Goal: Obtain resource: Obtain resource

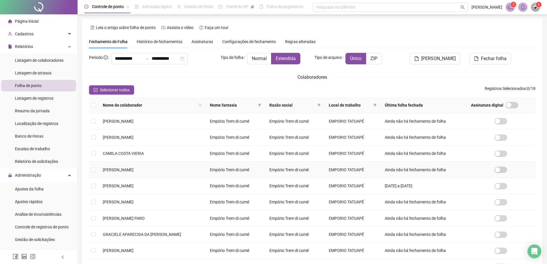
scroll to position [61, 0]
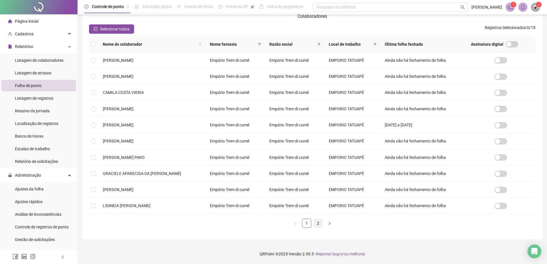
click at [317, 222] on link "2" at bounding box center [318, 223] width 9 height 9
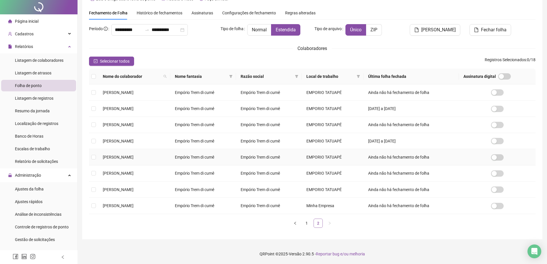
scroll to position [0, 0]
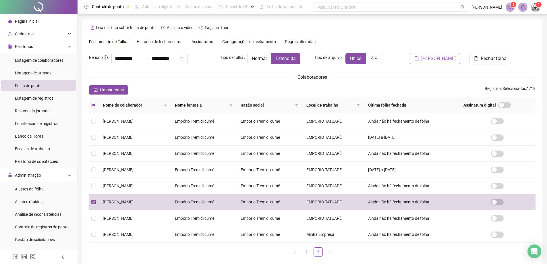
click at [442, 59] on span "[PERSON_NAME]" at bounding box center [438, 58] width 34 height 7
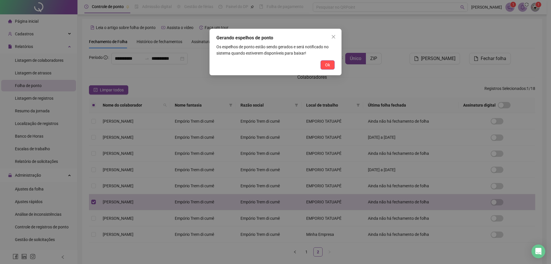
click at [327, 63] on span "Ok" at bounding box center [327, 65] width 5 height 6
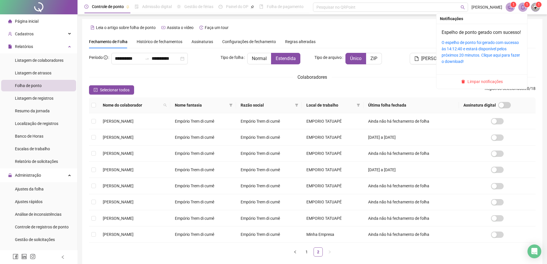
click at [490, 58] on div "O espelho de ponto foi gerado com sucesso às 14:12:40 e estará disponível pelos…" at bounding box center [481, 51] width 80 height 25
click at [474, 58] on div "O espelho de ponto foi gerado com sucesso às 14:12:40 e estará disponível pelos…" at bounding box center [481, 51] width 80 height 25
click at [476, 53] on div "O espelho de ponto foi gerado com sucesso às 14:12:40 e estará disponível pelos…" at bounding box center [481, 51] width 80 height 25
click at [484, 57] on link "O espelho de ponto foi gerado com sucesso às 14:12:40 e estará disponível pelos…" at bounding box center [480, 52] width 78 height 24
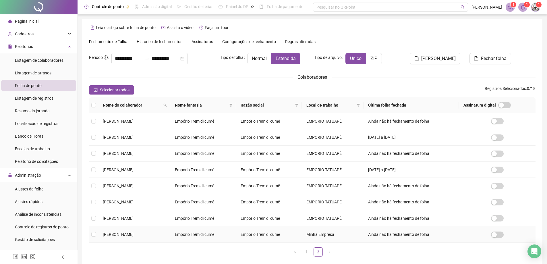
click at [99, 235] on td "[PERSON_NAME]" at bounding box center [134, 234] width 72 height 16
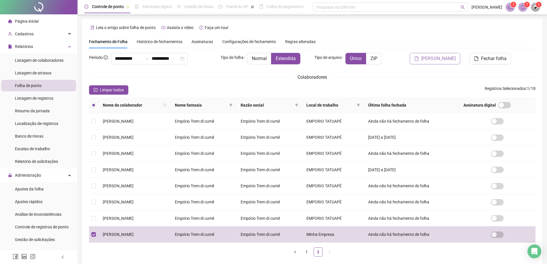
click at [446, 57] on span "[PERSON_NAME]" at bounding box center [438, 58] width 34 height 7
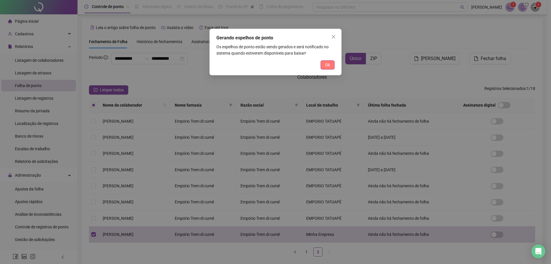
click at [332, 67] on button "Ok" at bounding box center [328, 64] width 14 height 9
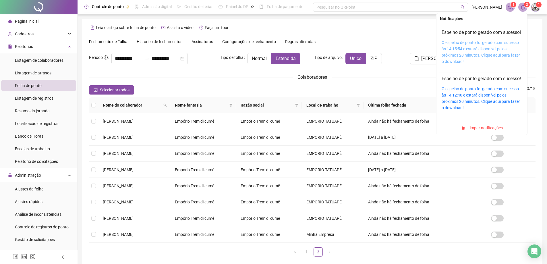
click at [491, 55] on link "O espelho de ponto foi gerado com sucesso às 14:15:54 e estará disponível pelos…" at bounding box center [480, 52] width 78 height 24
